Goal: Navigation & Orientation: Find specific page/section

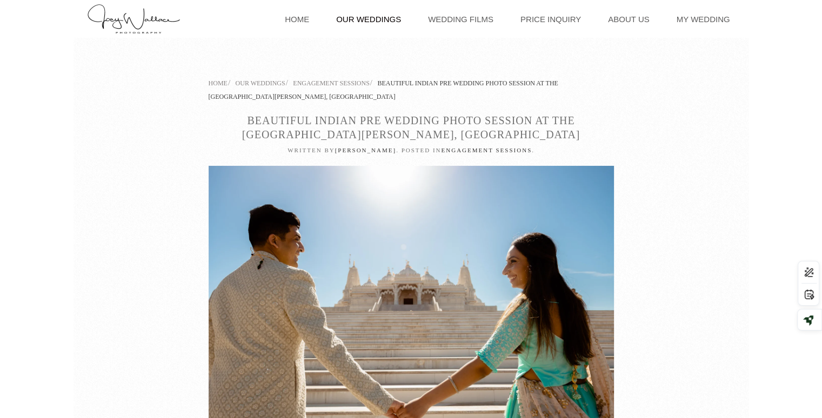
click at [382, 18] on link "Our Weddings" at bounding box center [369, 19] width 76 height 38
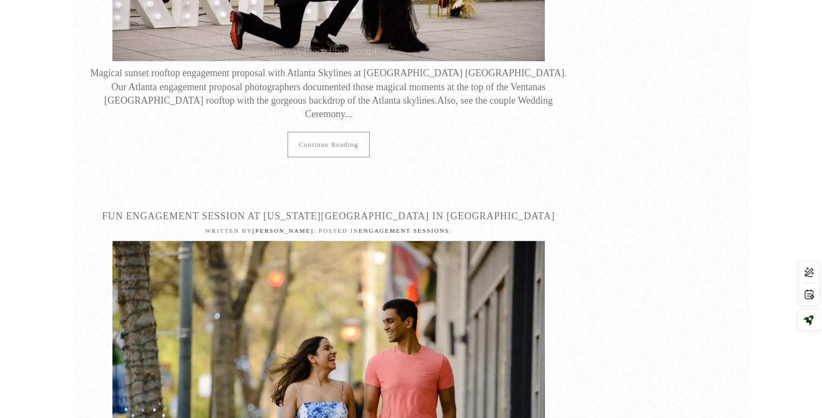
scroll to position [9081, 0]
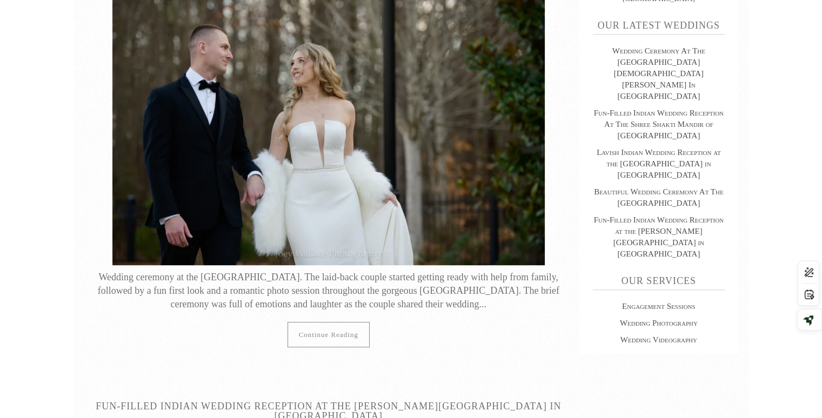
scroll to position [0, 0]
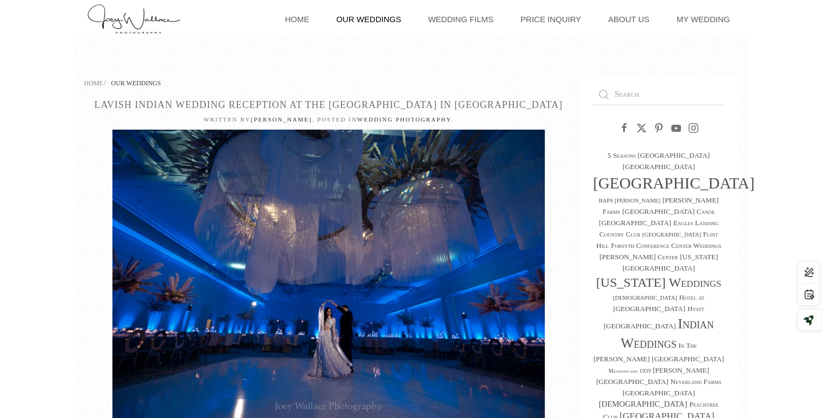
click at [388, 12] on link "Our Weddings" at bounding box center [369, 19] width 76 height 38
